Goal: Task Accomplishment & Management: Complete application form

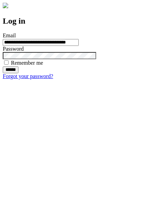
type input "**********"
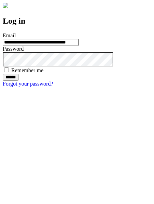
click at [18, 81] on input "******" at bounding box center [11, 77] width 16 height 7
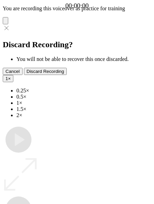
type input "**********"
